Goal: Task Accomplishment & Management: Use online tool/utility

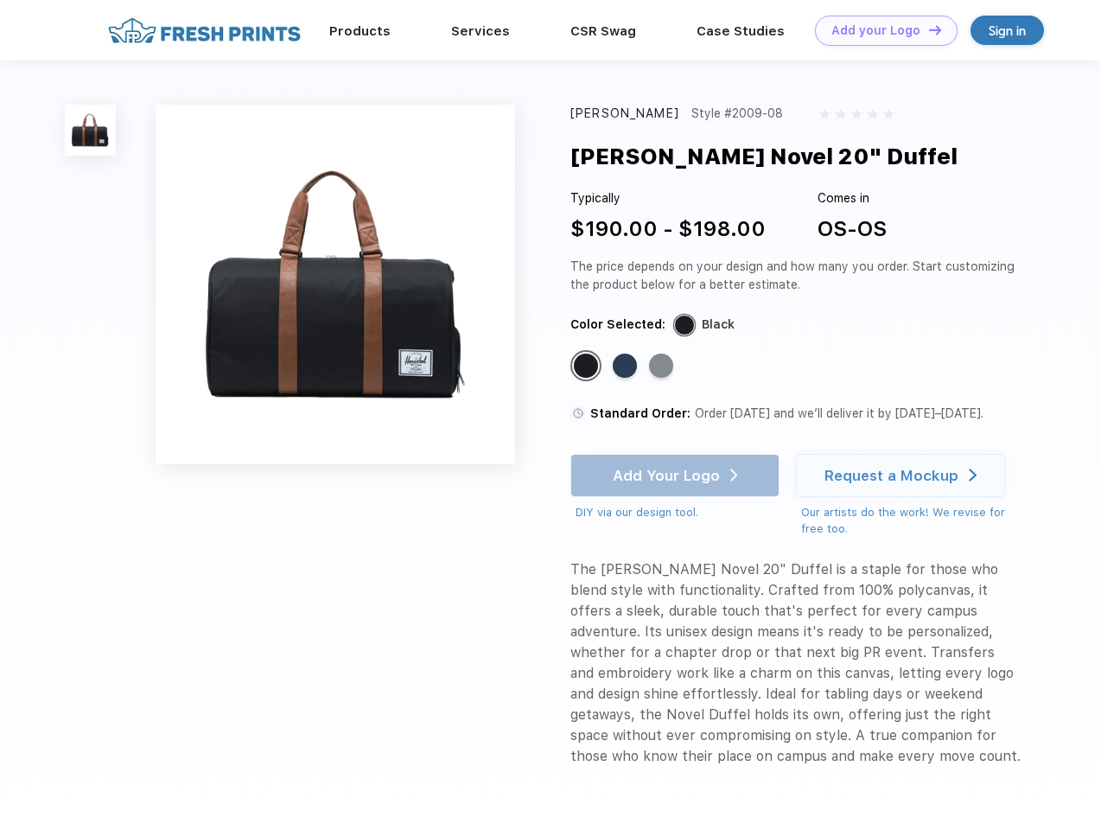
click at [880, 30] on link "Add your Logo Design Tool" at bounding box center [886, 31] width 143 height 30
click at [0, 0] on div "Design Tool" at bounding box center [0, 0] width 0 height 0
click at [928, 29] on link "Add your Logo Design Tool" at bounding box center [886, 31] width 143 height 30
click at [91, 130] on img at bounding box center [90, 130] width 51 height 51
click at [588, 367] on div "Standard Color" at bounding box center [586, 366] width 24 height 24
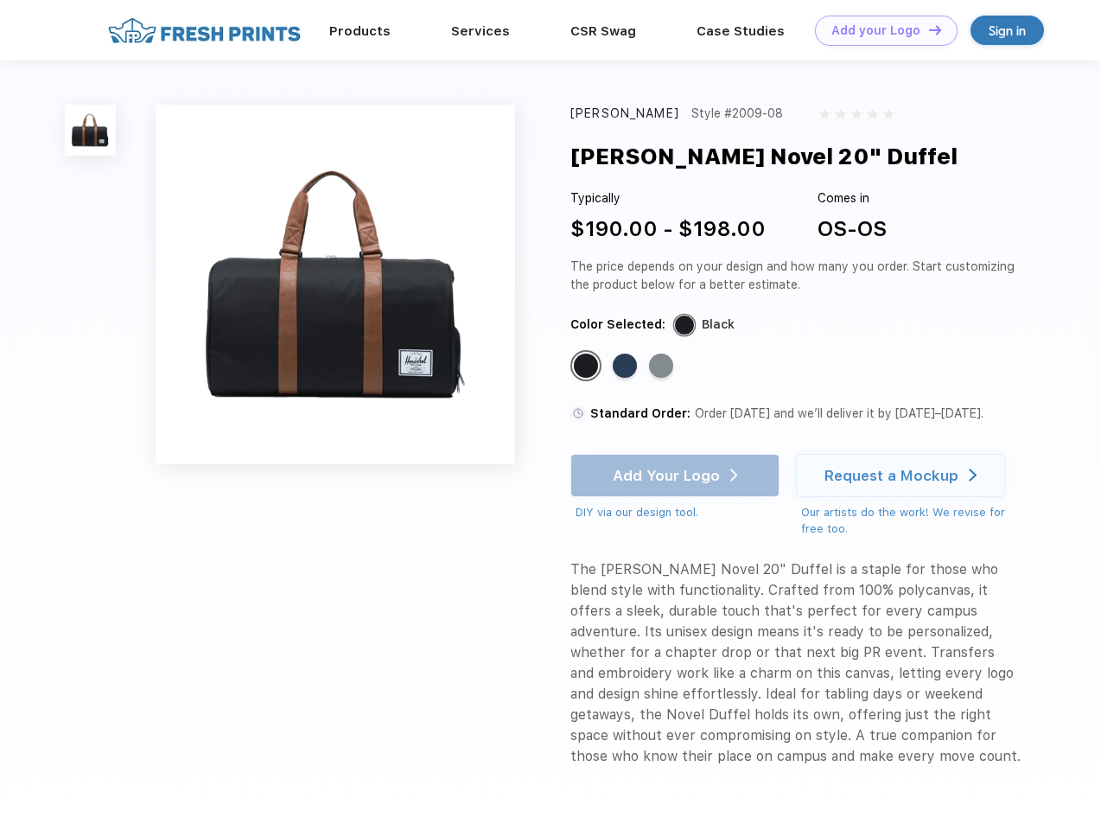
click at [627, 367] on div "Standard Color" at bounding box center [625, 366] width 24 height 24
click at [663, 367] on div "Standard Color" at bounding box center [661, 366] width 24 height 24
click at [677, 475] on div "Add Your Logo DIY via our design tool. Ah shoot! This product isn't up in our d…" at bounding box center [675, 487] width 209 height 67
click at [903, 475] on div "Request a Mockup" at bounding box center [892, 475] width 134 height 17
